Goal: Task Accomplishment & Management: Manage account settings

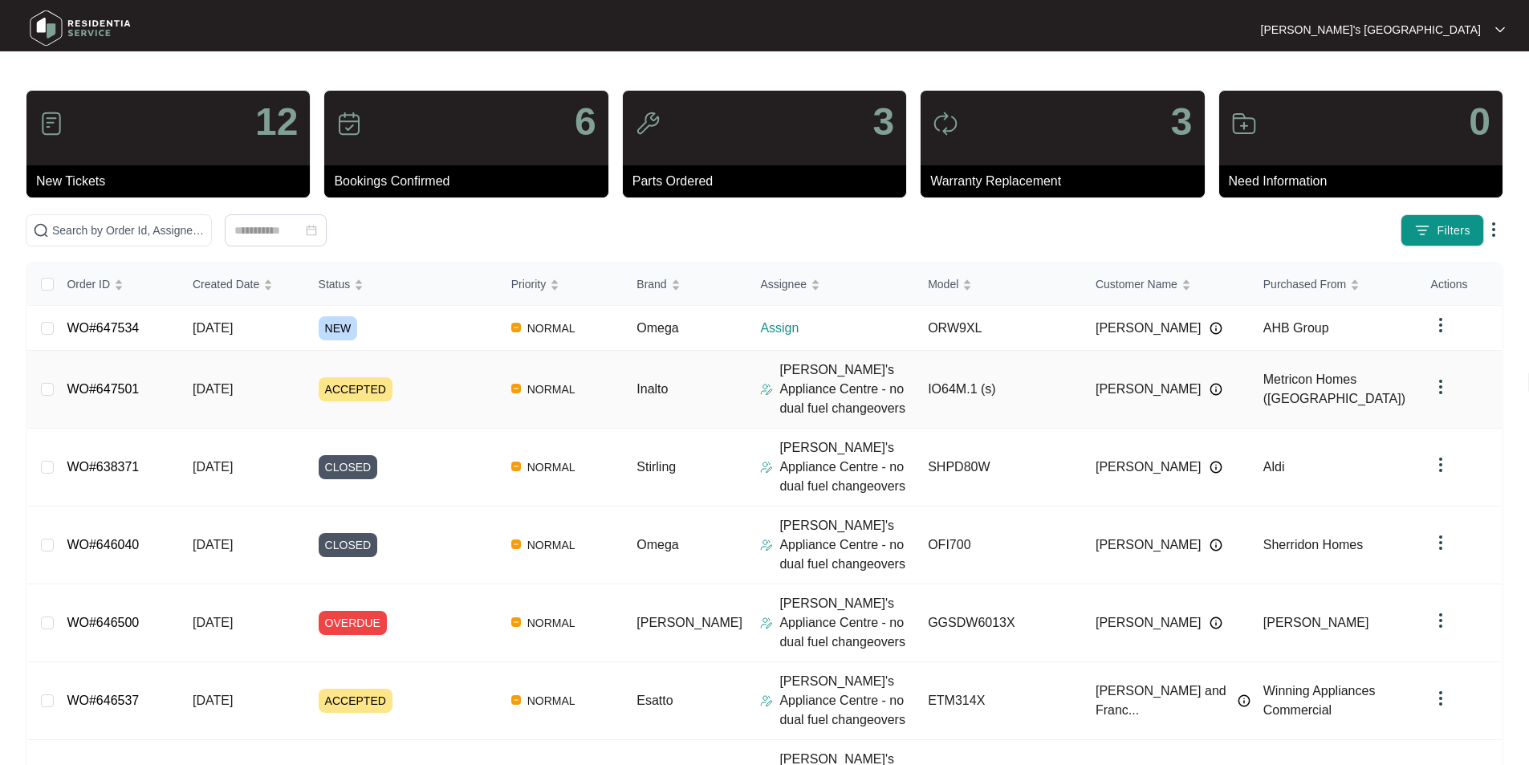
click at [92, 384] on link "WO#647501" at bounding box center [103, 389] width 72 height 14
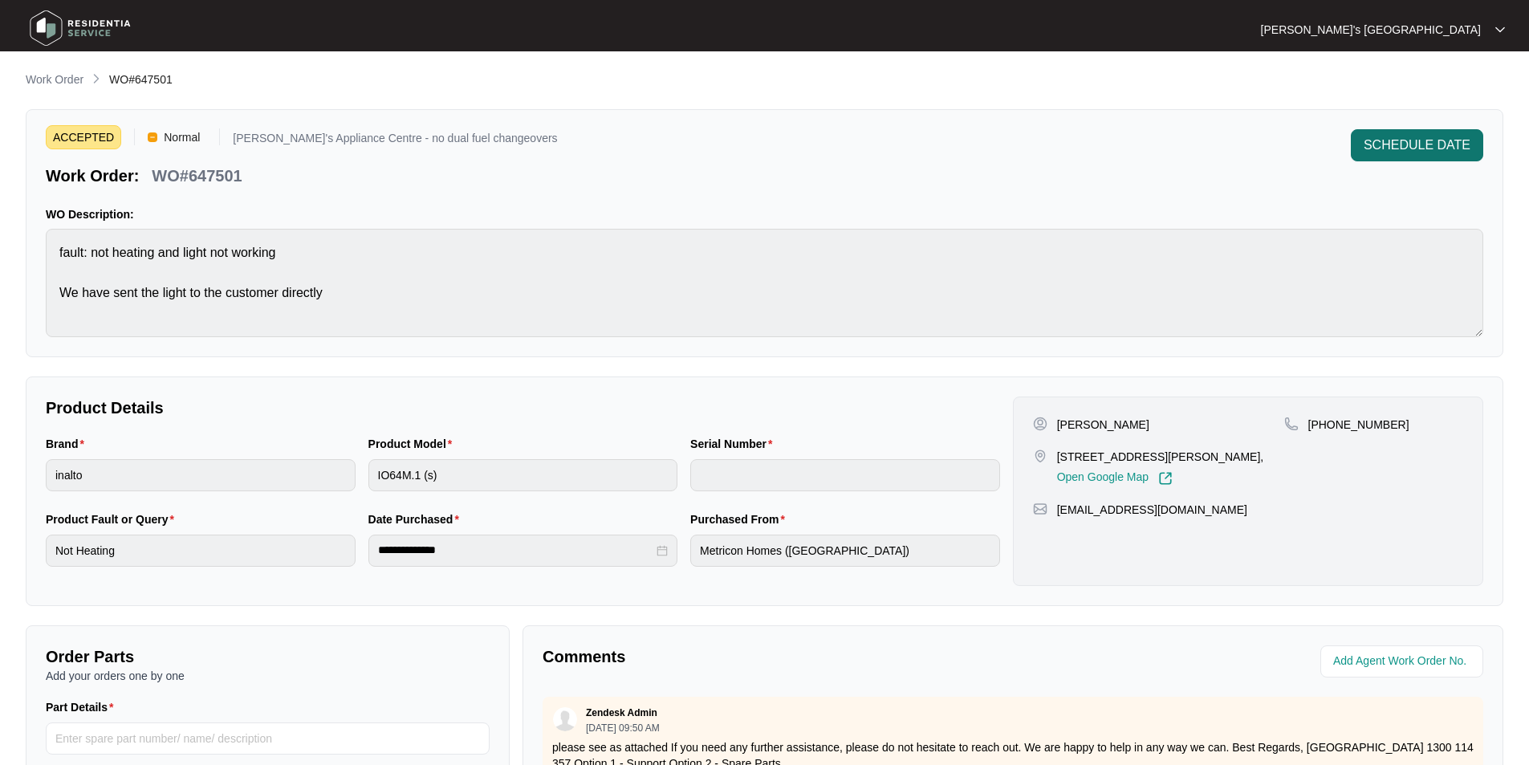
click at [1382, 150] on span "SCHEDULE DATE" at bounding box center [1417, 145] width 107 height 19
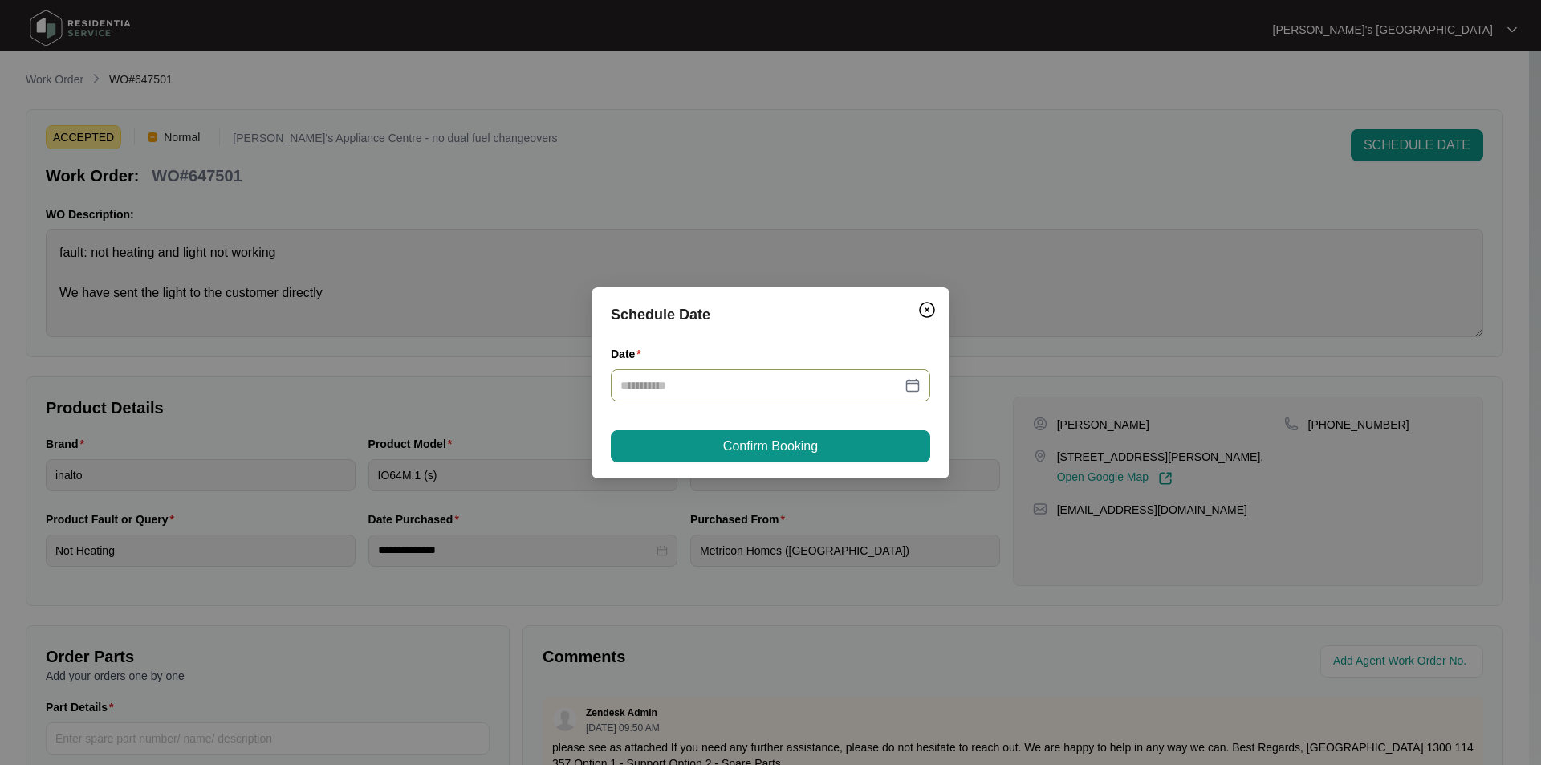
click at [912, 383] on div at bounding box center [771, 385] width 300 height 18
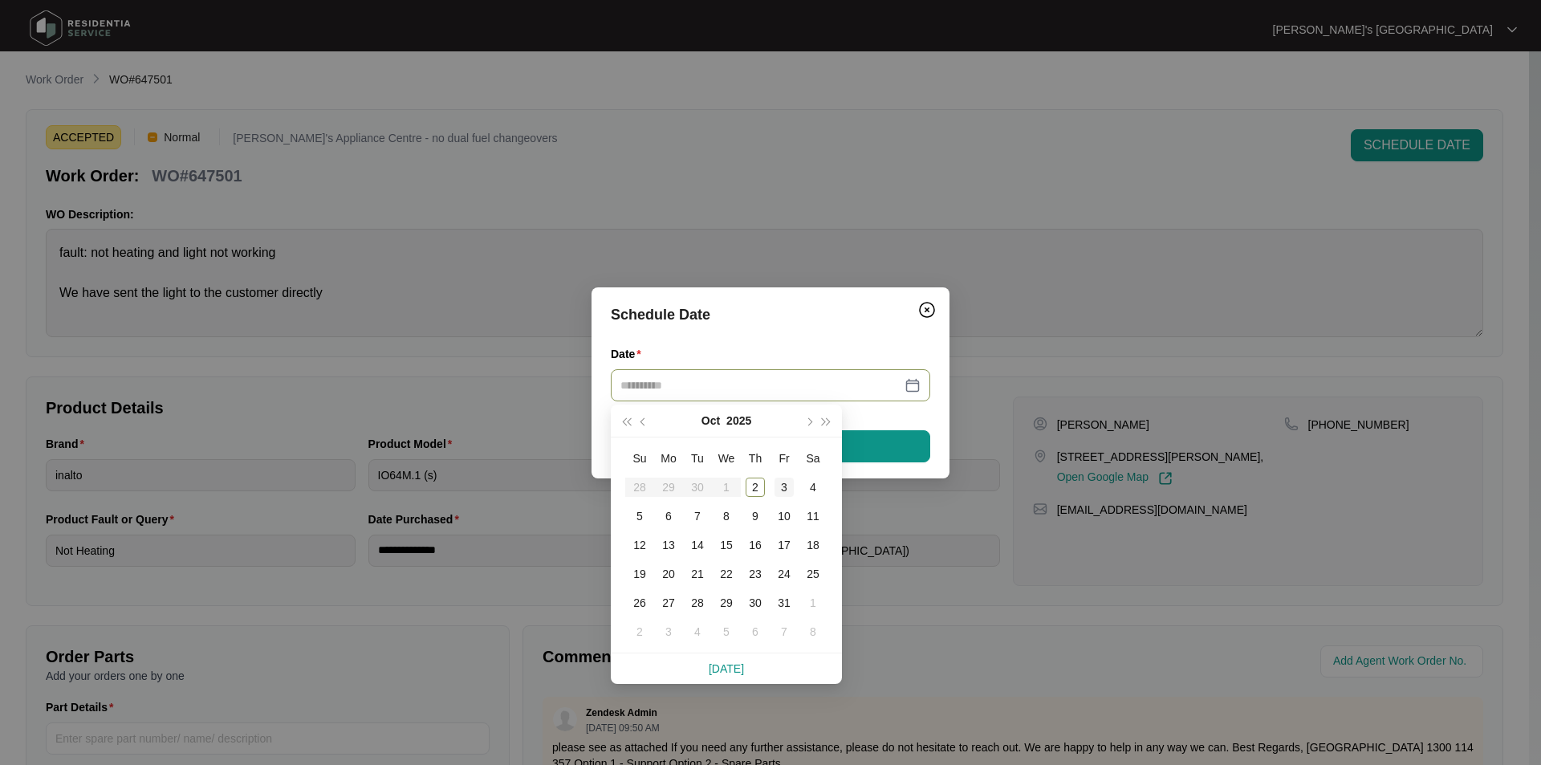
type input "**********"
click at [784, 486] on div "3" at bounding box center [784, 487] width 19 height 19
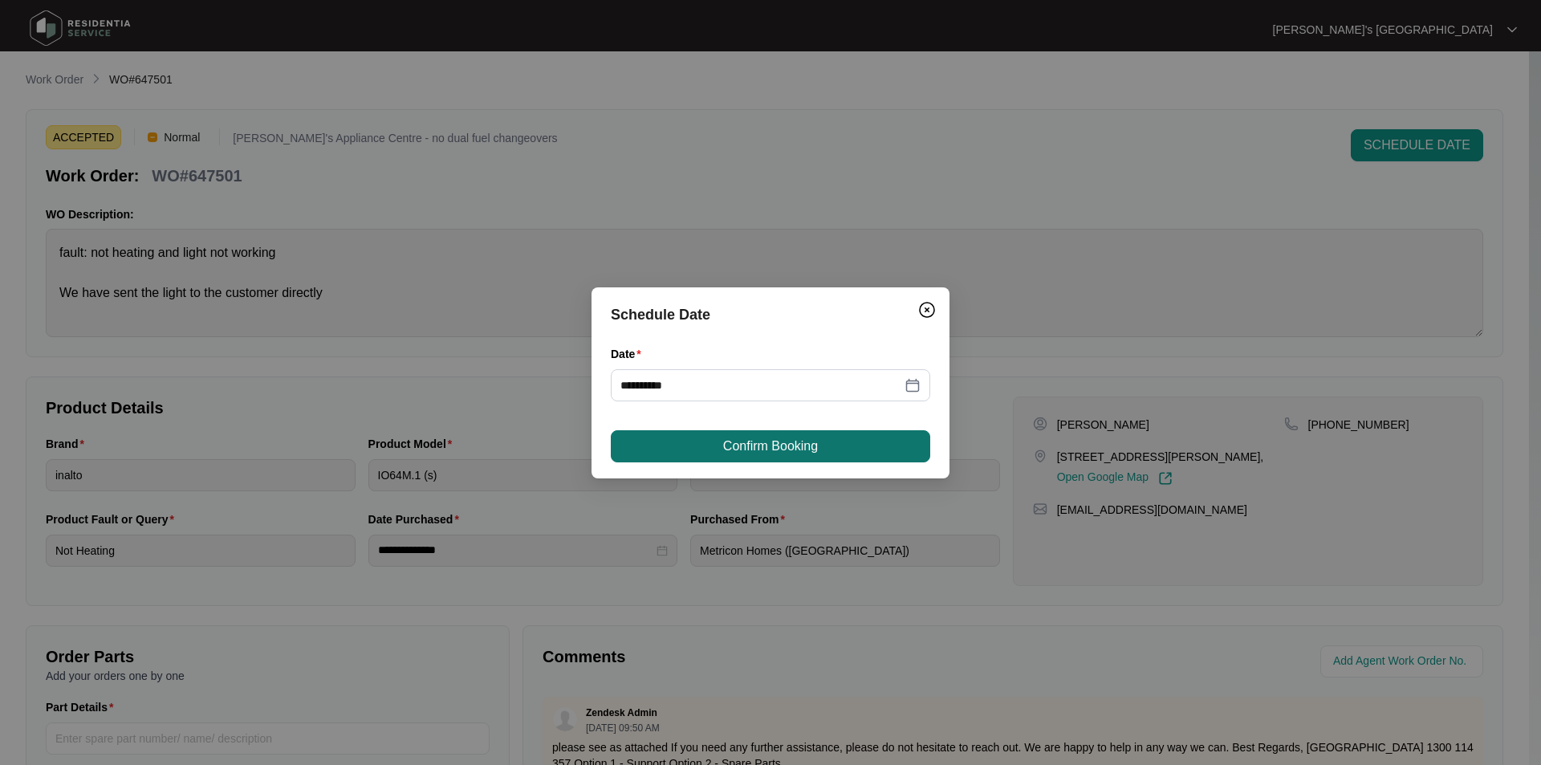
click at [801, 447] on span "Confirm Booking" at bounding box center [770, 446] width 95 height 19
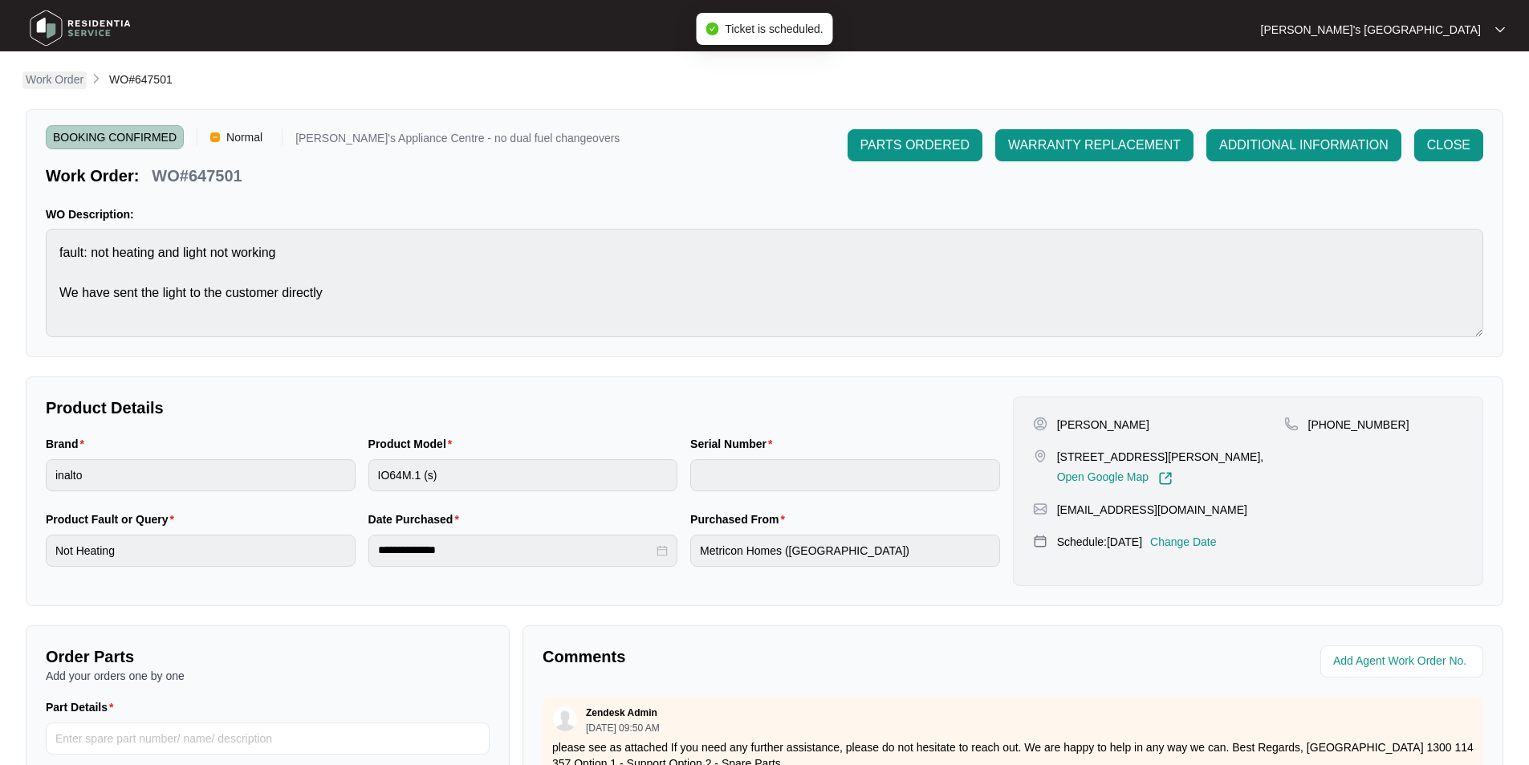
click at [63, 79] on p "Work Order" at bounding box center [55, 79] width 58 height 16
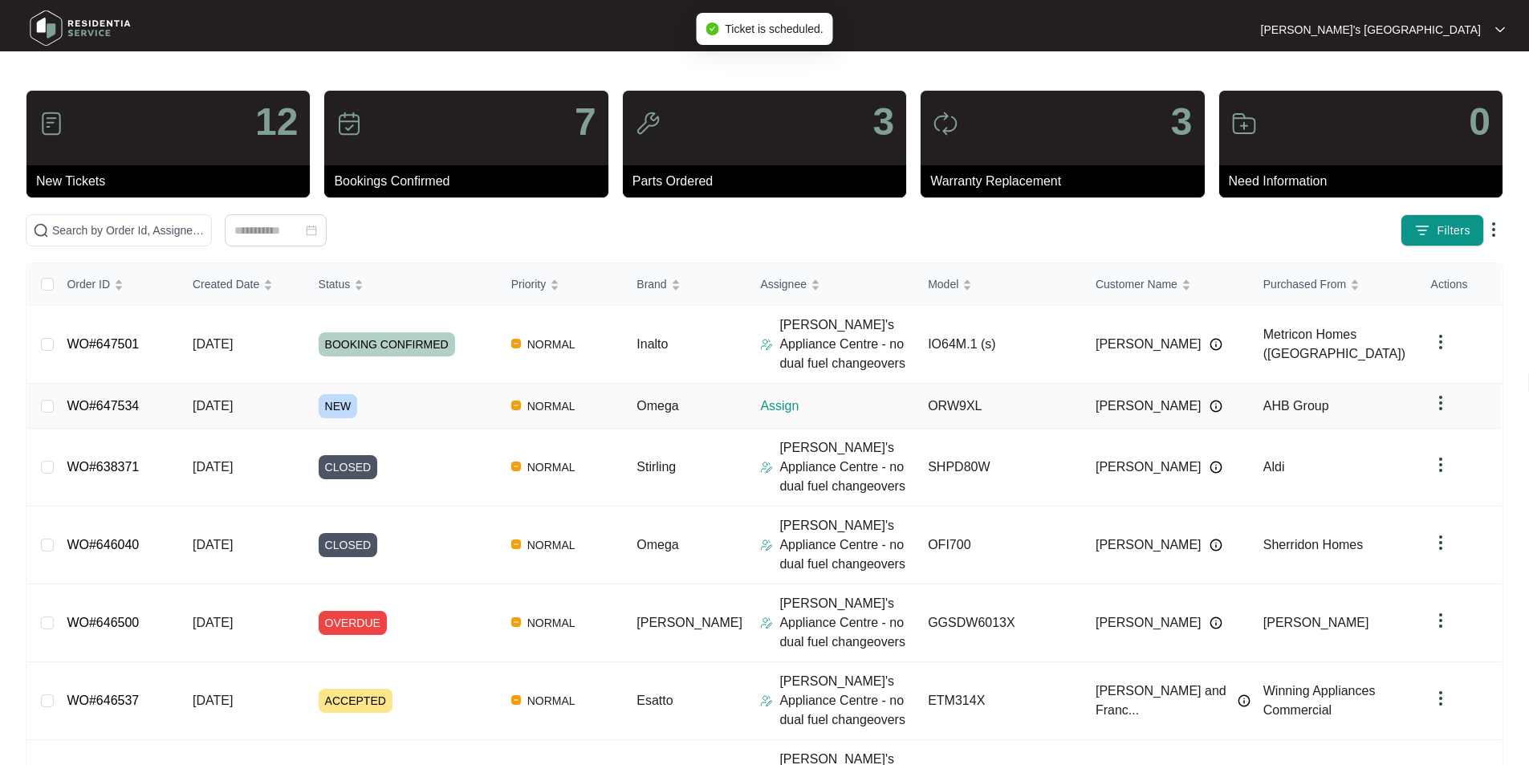
click at [97, 402] on link "WO#647534" at bounding box center [103, 406] width 72 height 14
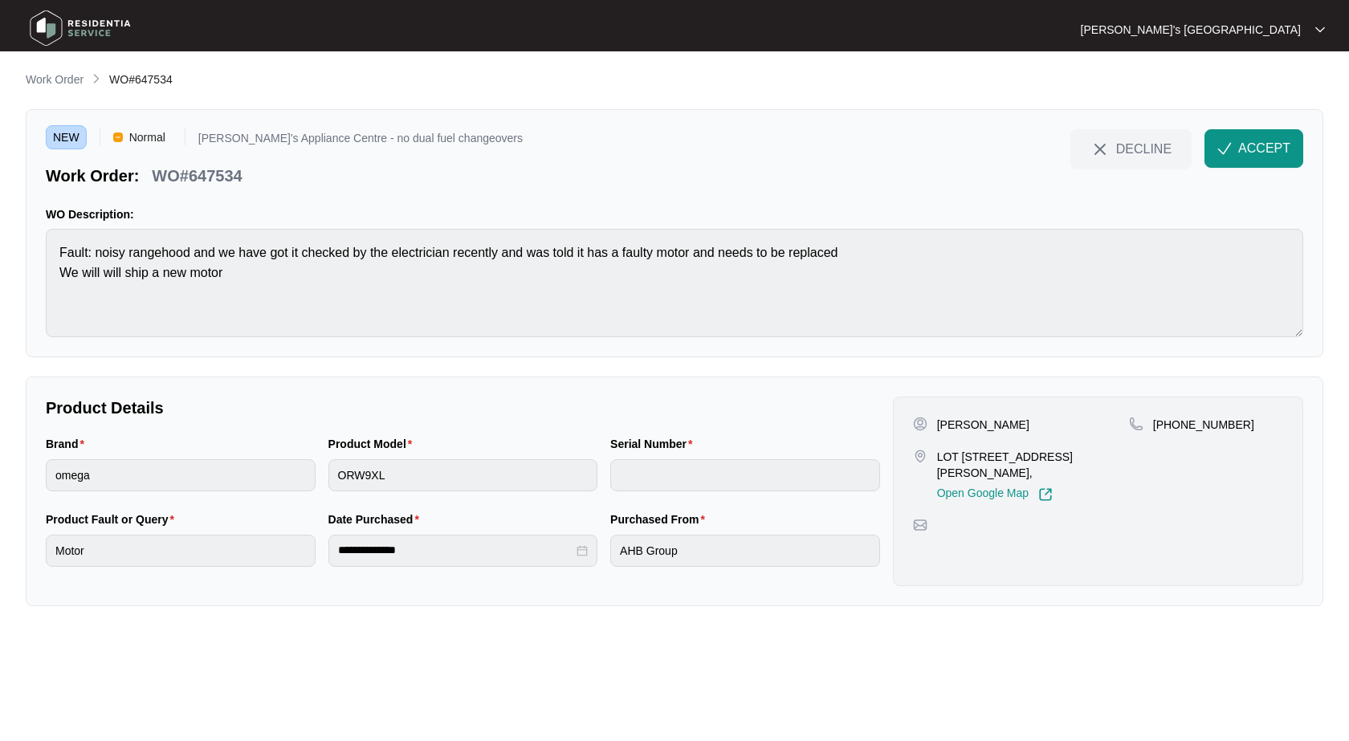
click at [1204, 423] on p "[PHONE_NUMBER]" at bounding box center [1203, 425] width 101 height 16
copy p "61497567396"
click at [964, 422] on p "[PERSON_NAME]" at bounding box center [983, 425] width 92 height 16
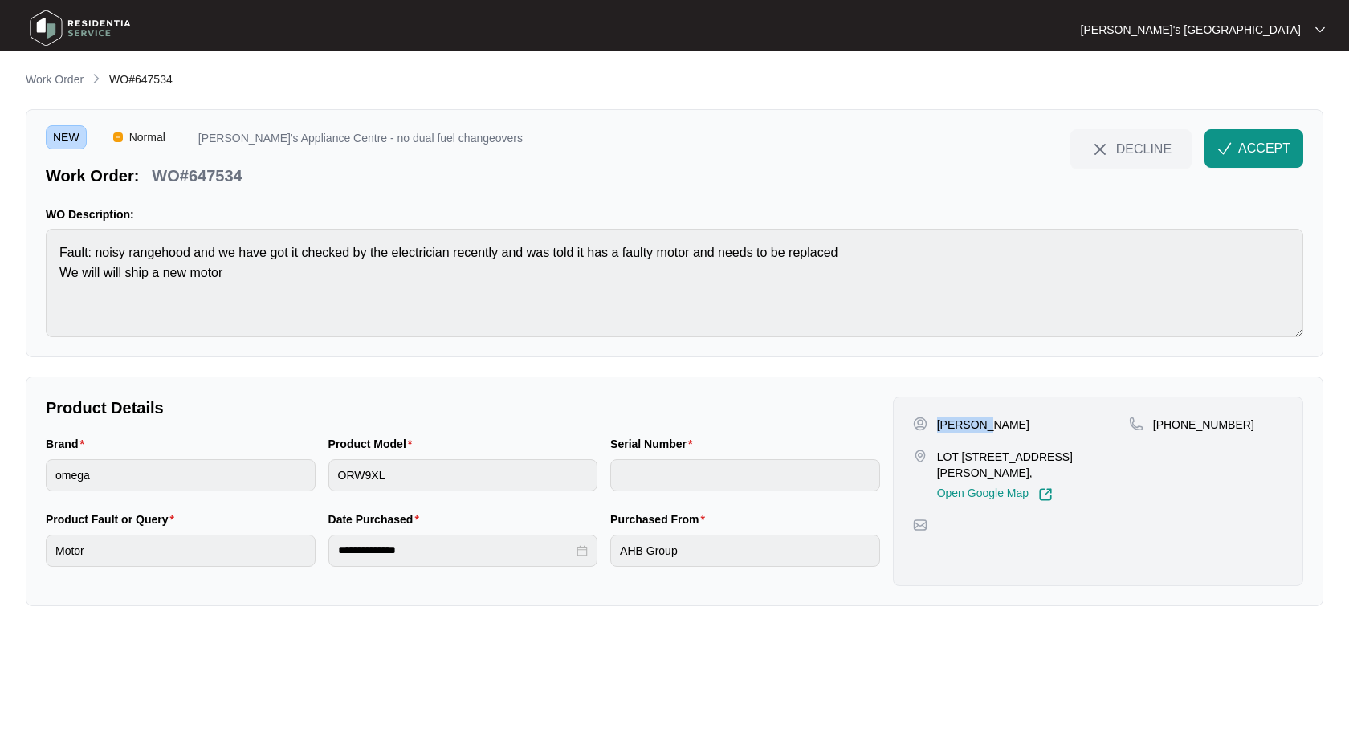
copy p "[PERSON_NAME]"
click at [217, 177] on p "WO#647534" at bounding box center [197, 176] width 90 height 22
copy p "647534"
click at [1290, 149] on button "ACCEPT" at bounding box center [1253, 148] width 99 height 39
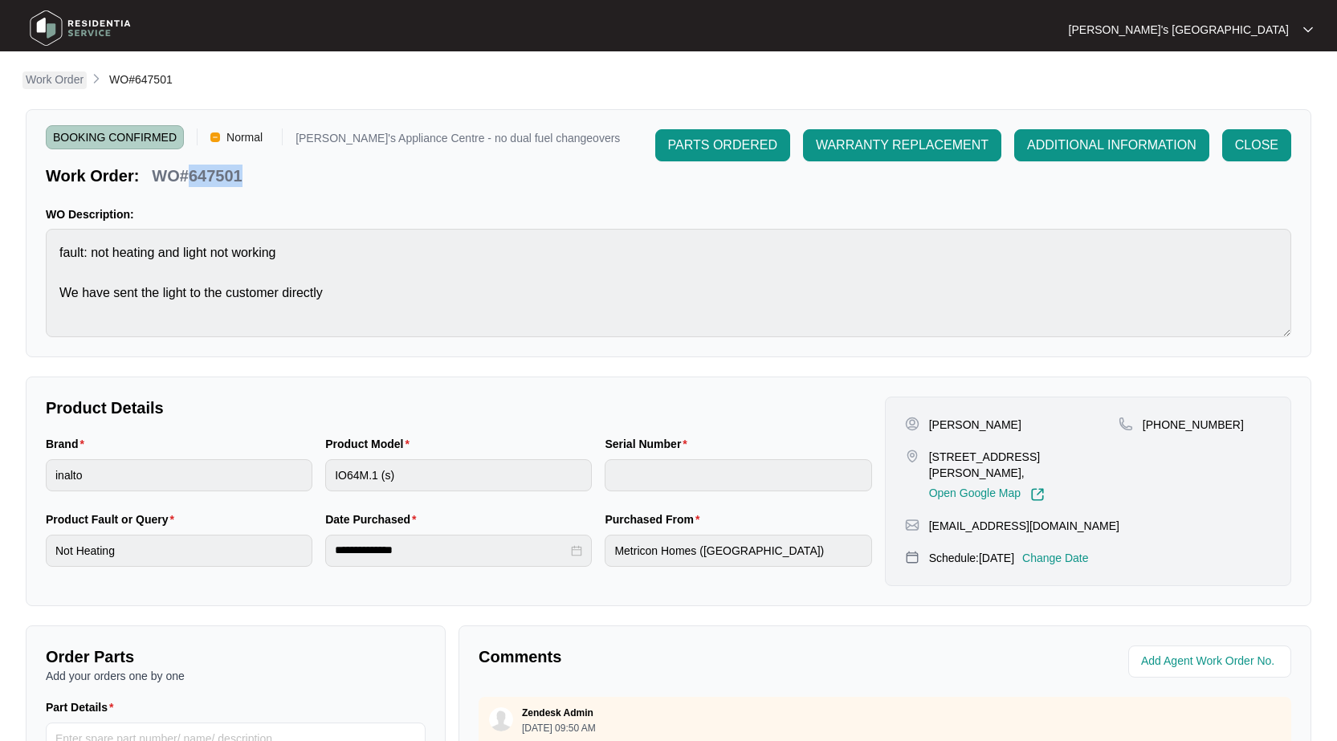
click at [82, 75] on p "Work Order" at bounding box center [55, 79] width 58 height 16
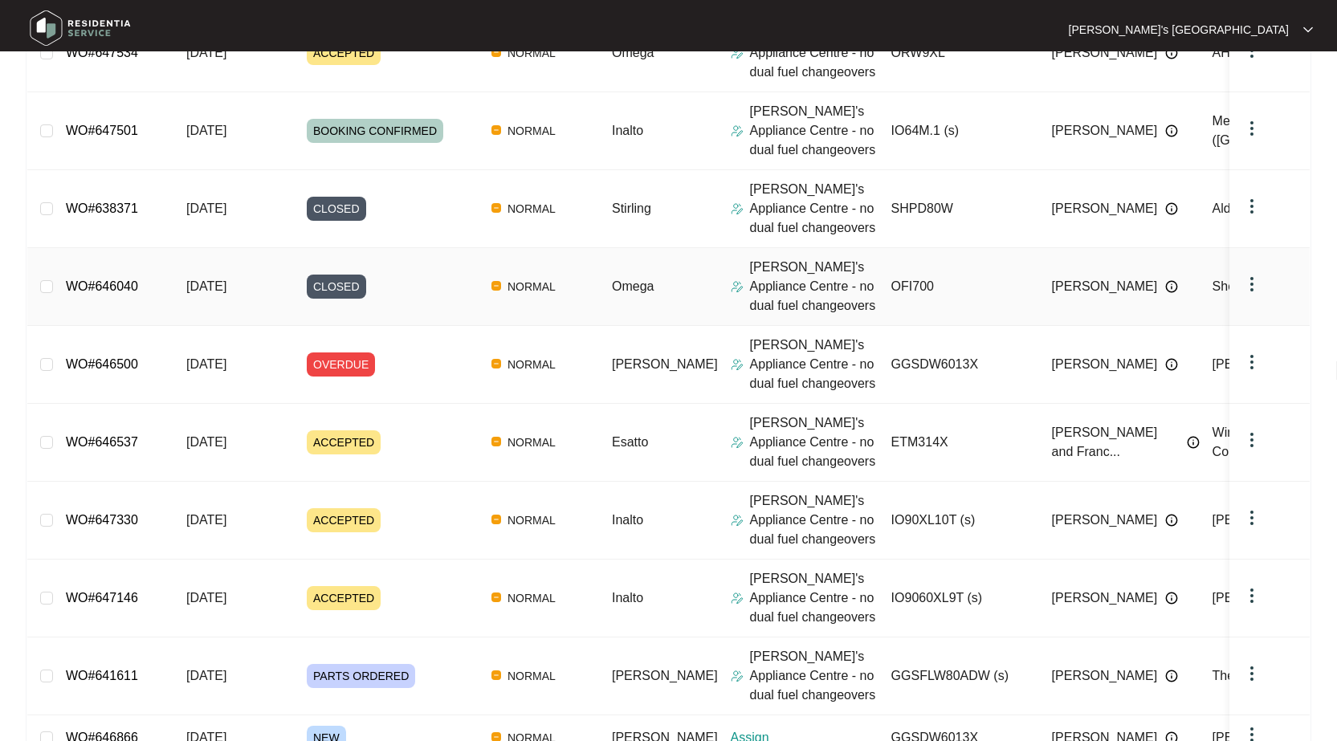
scroll to position [321, 0]
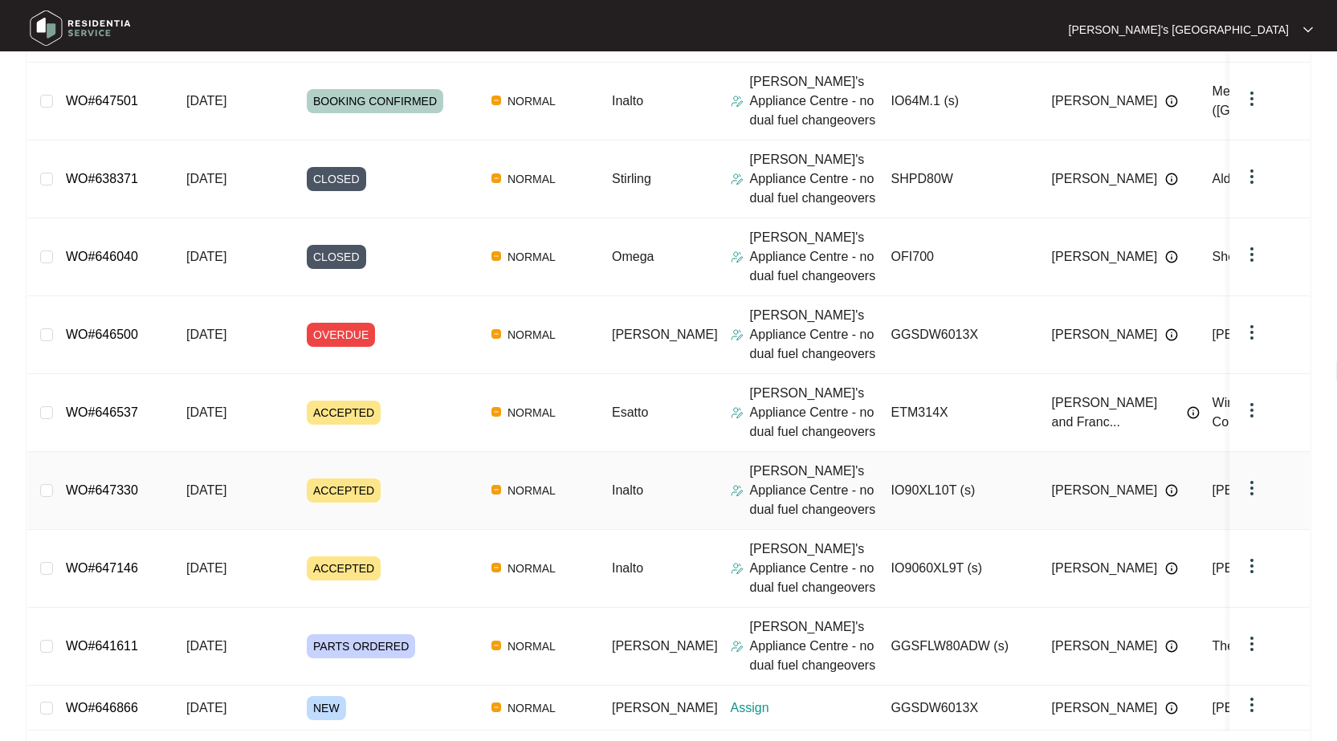
click at [95, 488] on link "WO#647330" at bounding box center [102, 490] width 72 height 14
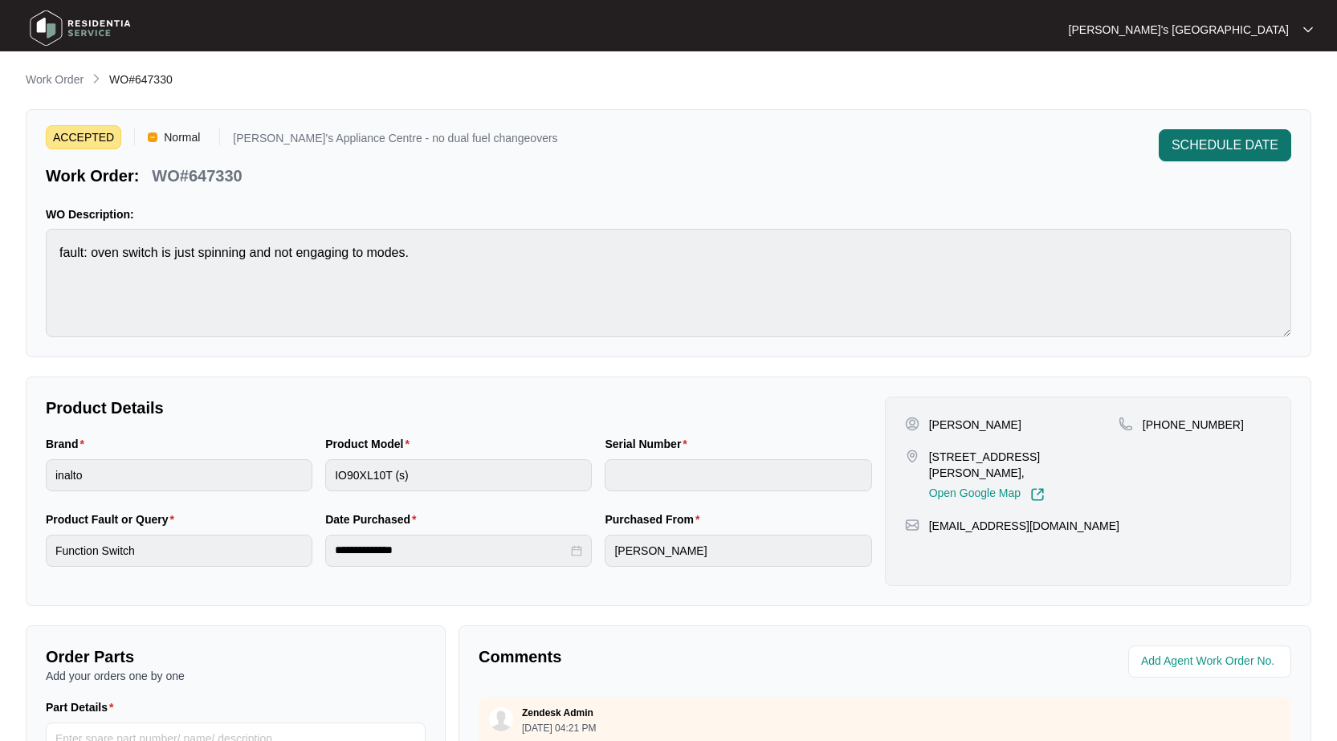
click at [1225, 146] on span "SCHEDULE DATE" at bounding box center [1224, 145] width 107 height 19
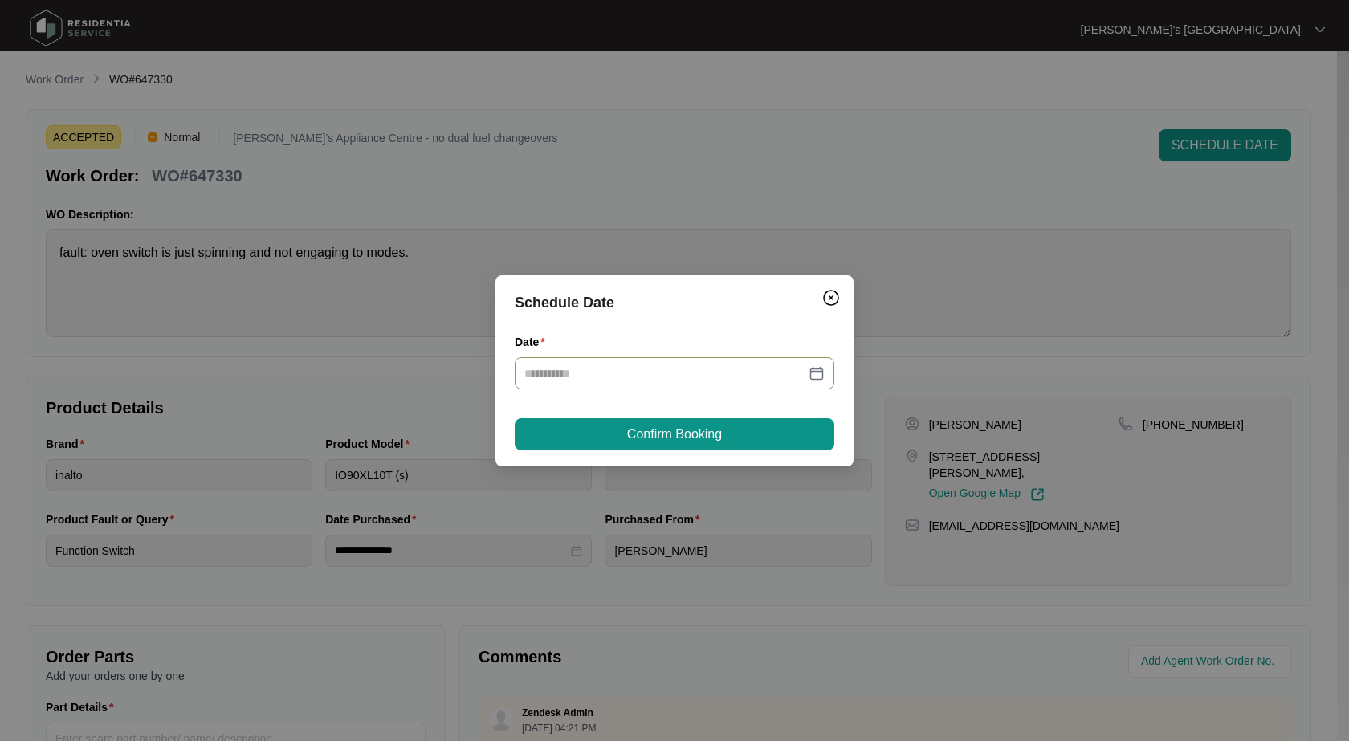
click at [818, 370] on div at bounding box center [674, 373] width 300 height 18
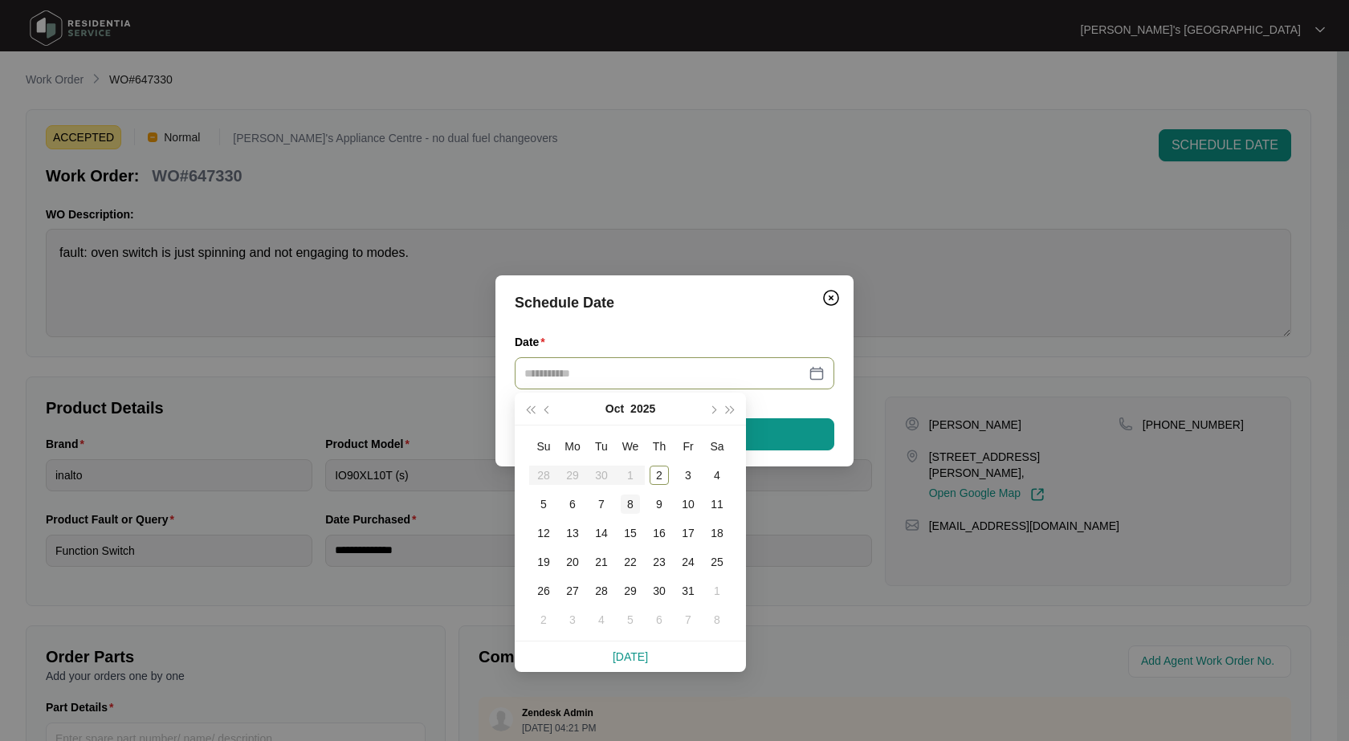
type input "**********"
click at [596, 504] on div "7" at bounding box center [601, 503] width 19 height 19
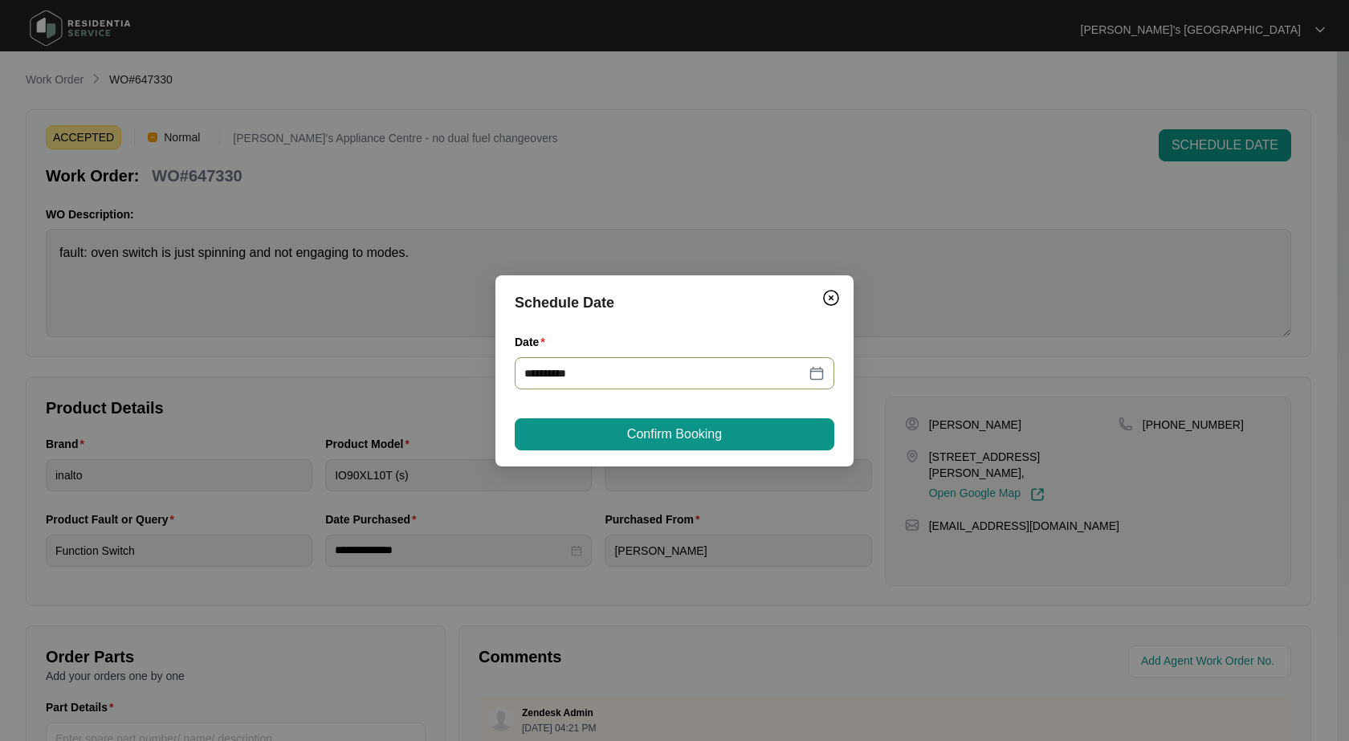
type input "**********"
click at [722, 429] on span "Confirm Booking" at bounding box center [674, 434] width 95 height 19
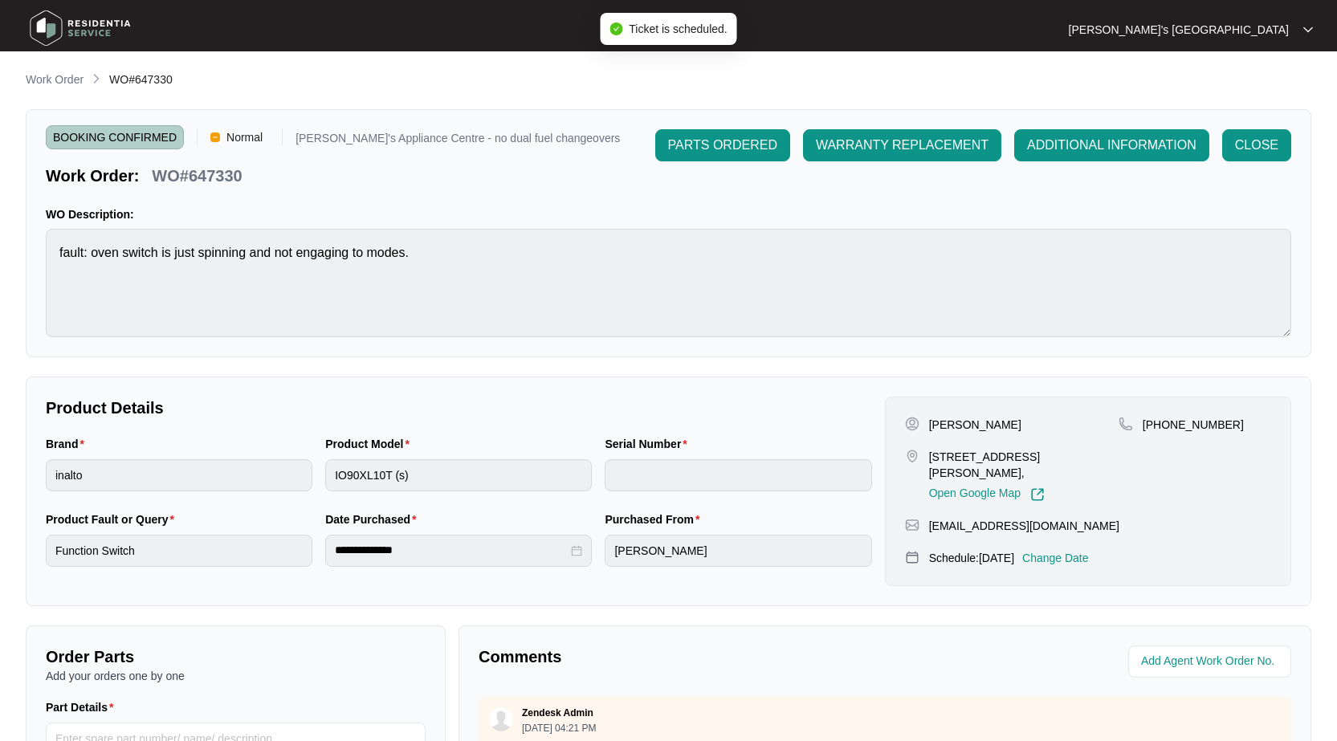
click at [73, 82] on p "Work Order" at bounding box center [55, 79] width 58 height 16
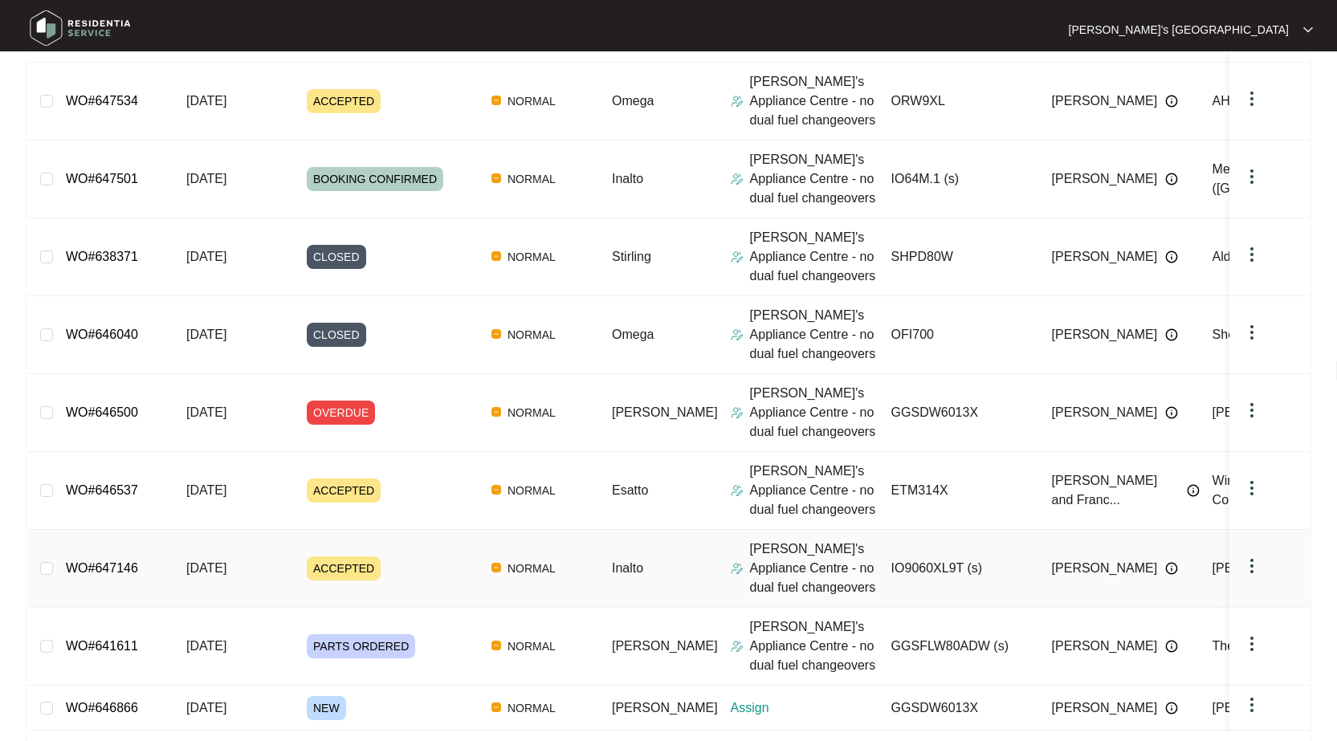
scroll to position [80, 0]
